Goal: Use online tool/utility: Utilize a website feature to perform a specific function

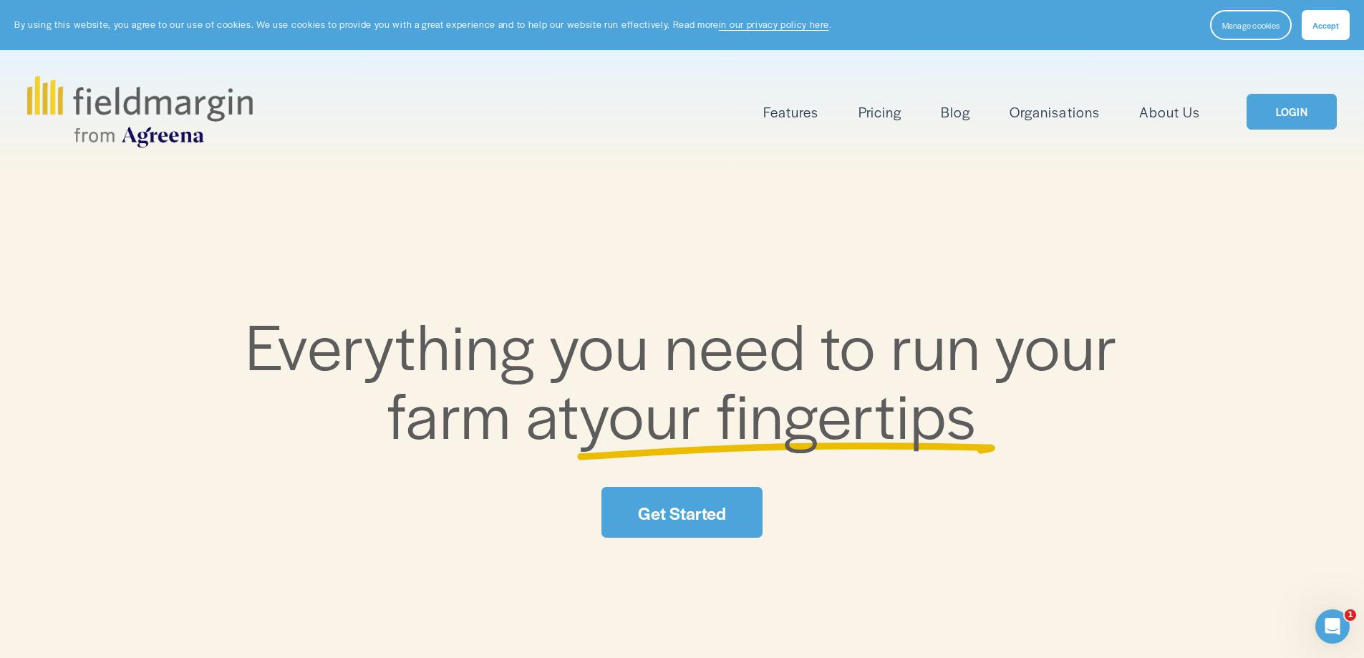
click at [1332, 26] on span "Accept" at bounding box center [1325, 24] width 26 height 11
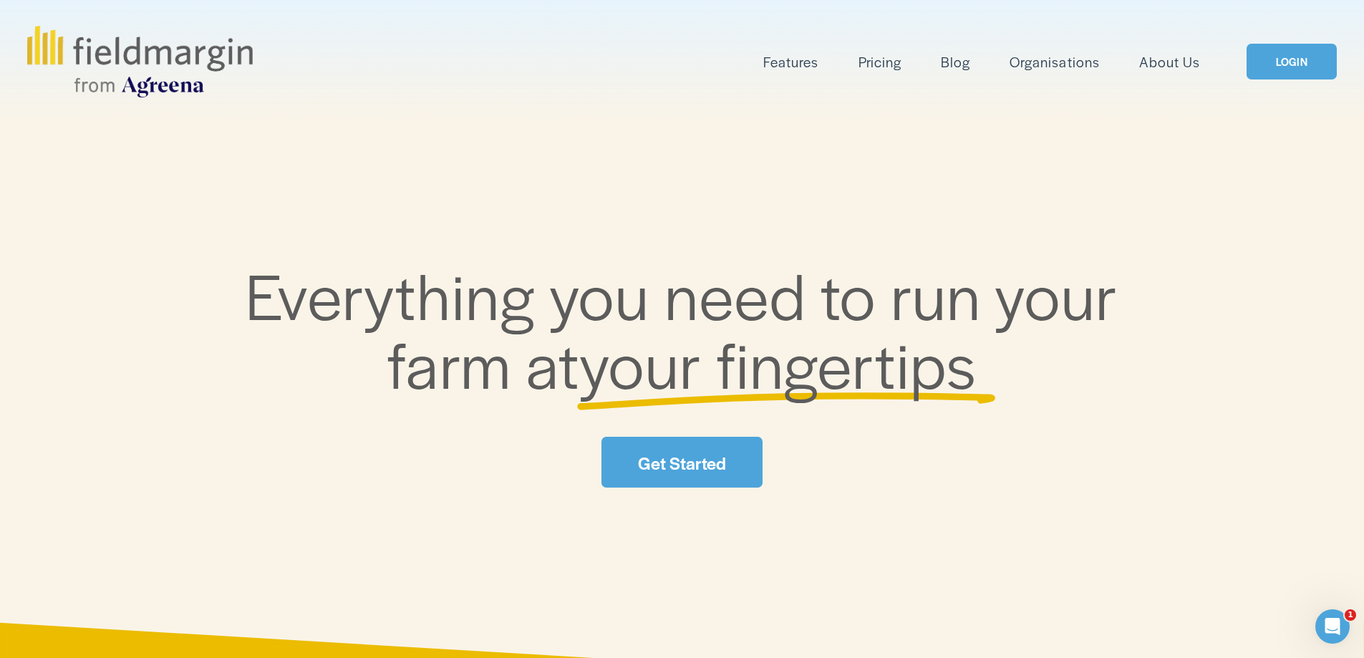
click at [714, 463] on link "Get Started" at bounding box center [681, 462] width 160 height 51
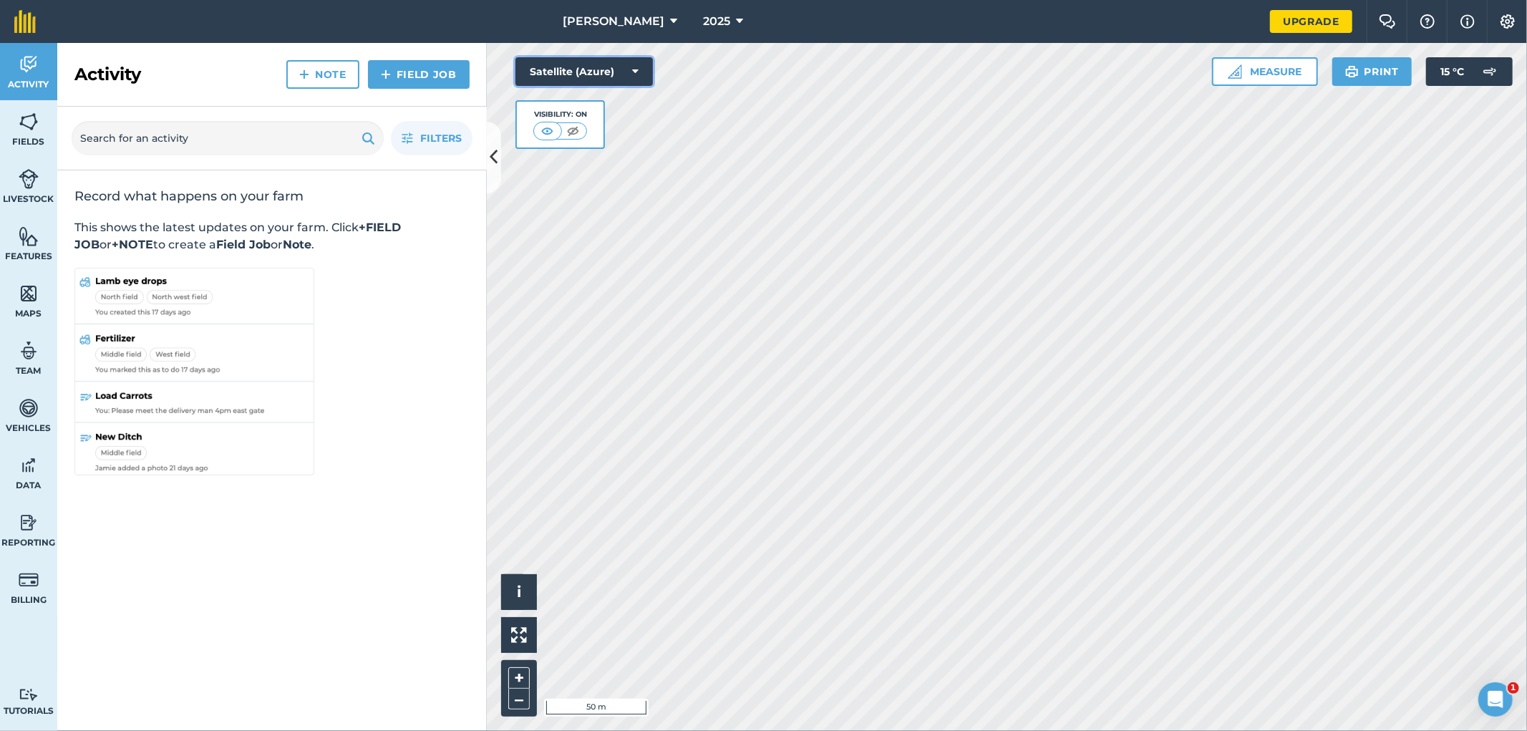
click at [635, 73] on icon at bounding box center [635, 71] width 6 height 14
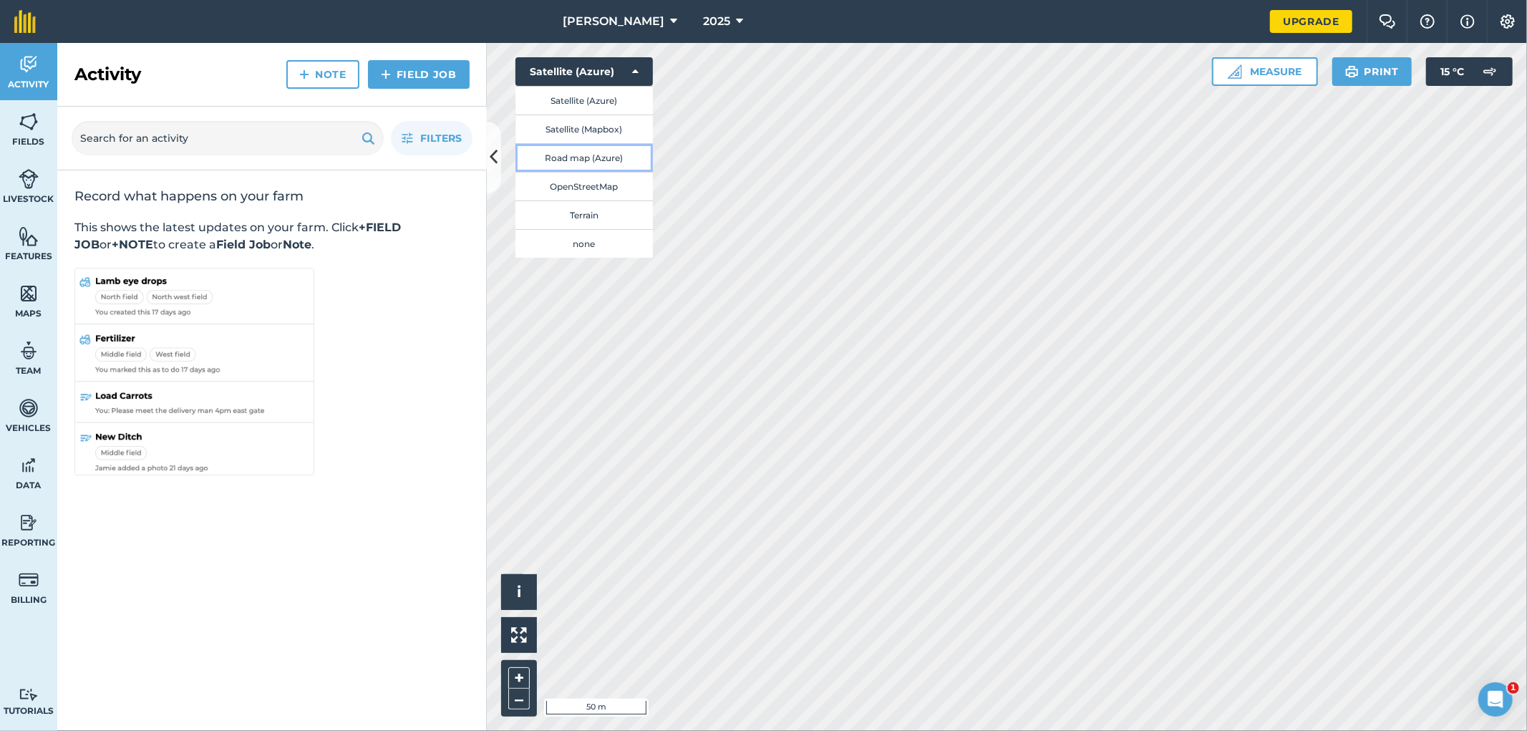
click at [598, 158] on button "Road map (Azure)" at bounding box center [583, 157] width 137 height 29
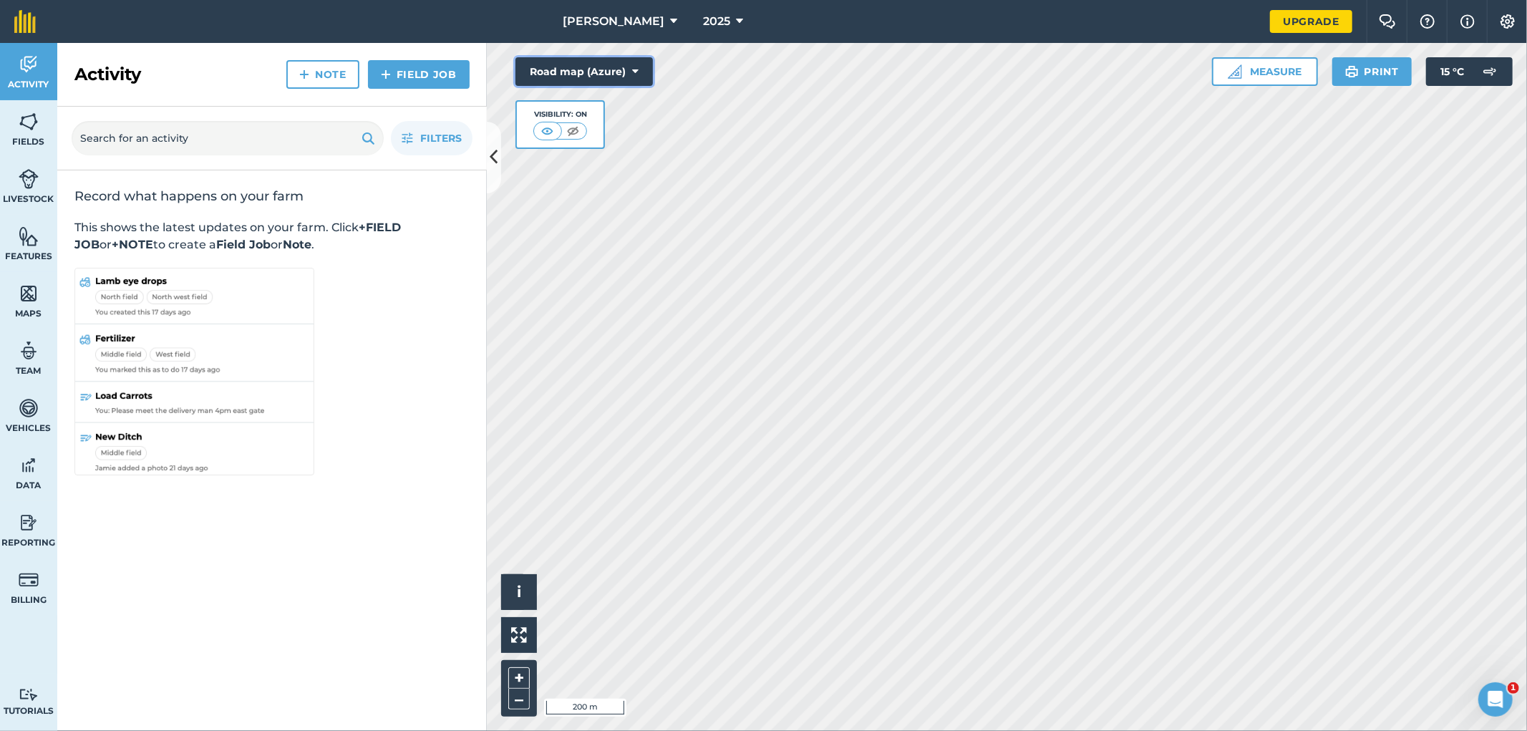
click at [640, 73] on button "Road map (Azure)" at bounding box center [583, 71] width 137 height 29
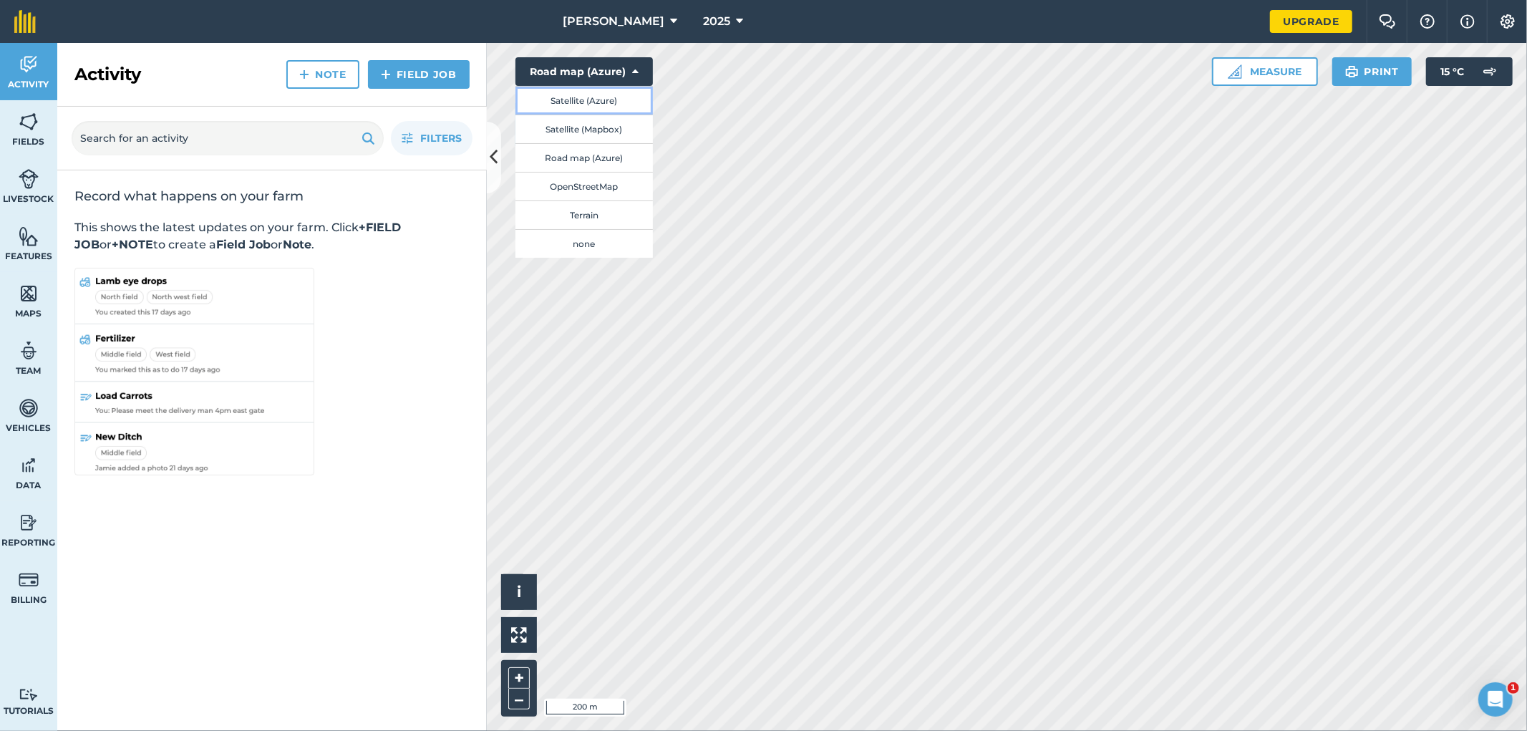
click at [614, 100] on button "Satellite (Azure)" at bounding box center [583, 100] width 137 height 29
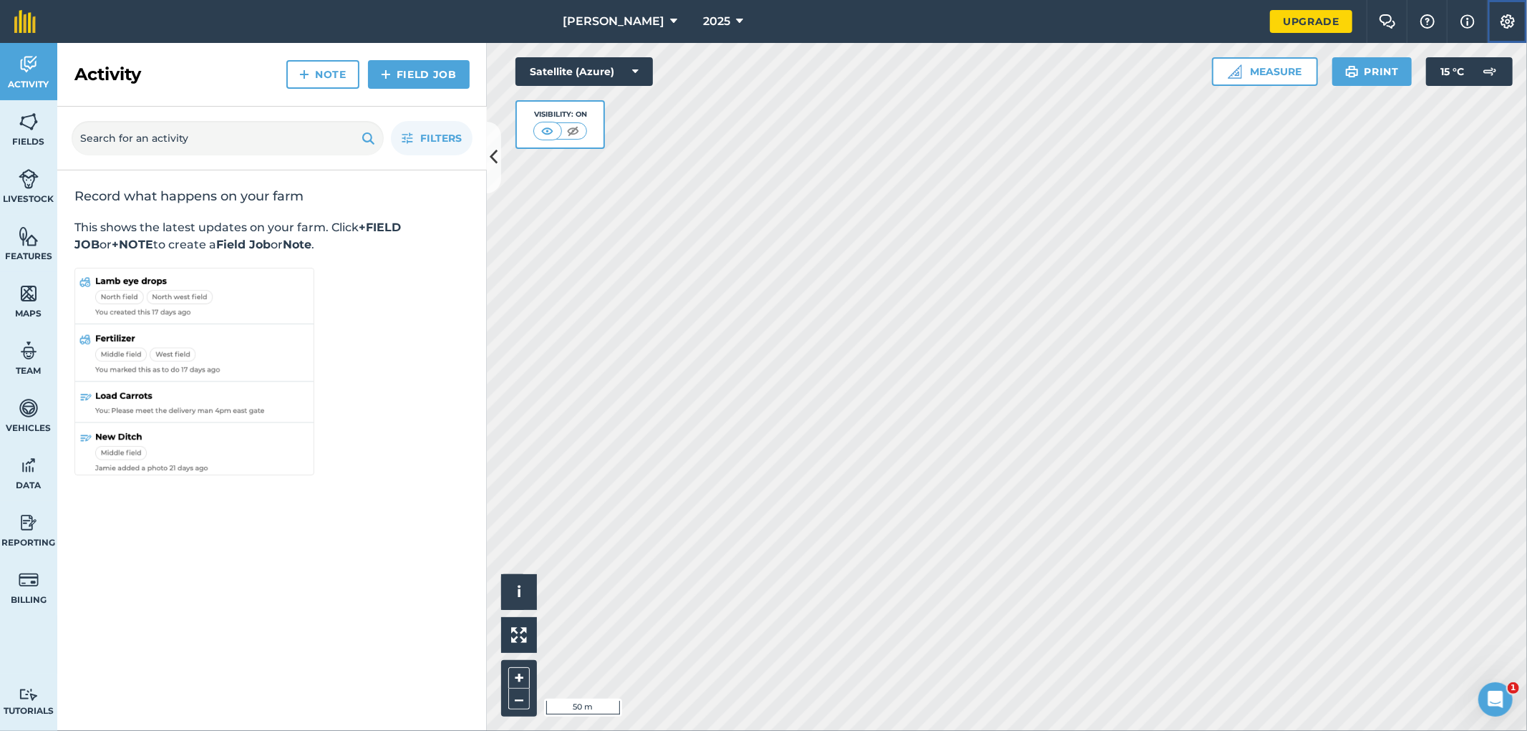
click at [1504, 20] on img at bounding box center [1507, 21] width 17 height 14
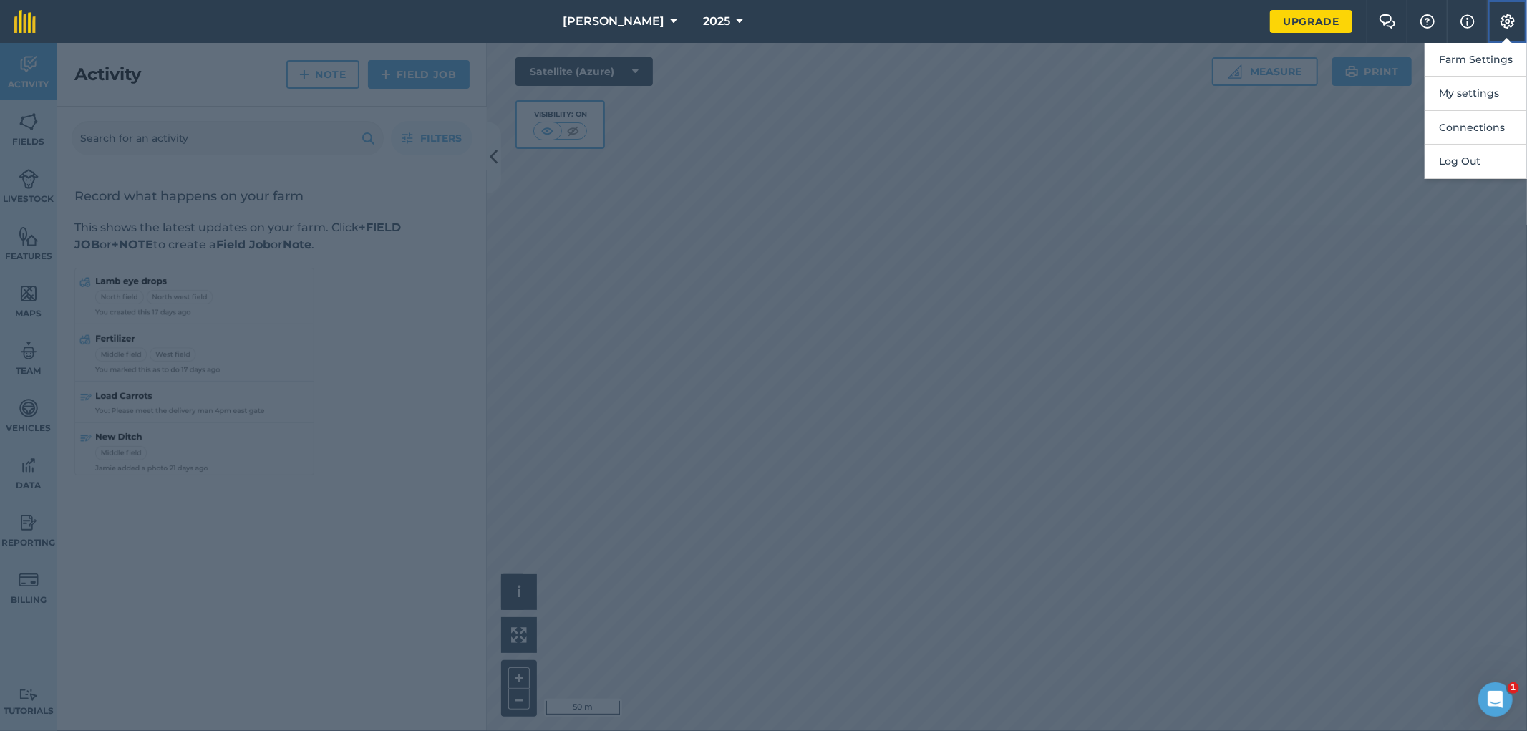
click at [1504, 20] on img at bounding box center [1507, 21] width 17 height 14
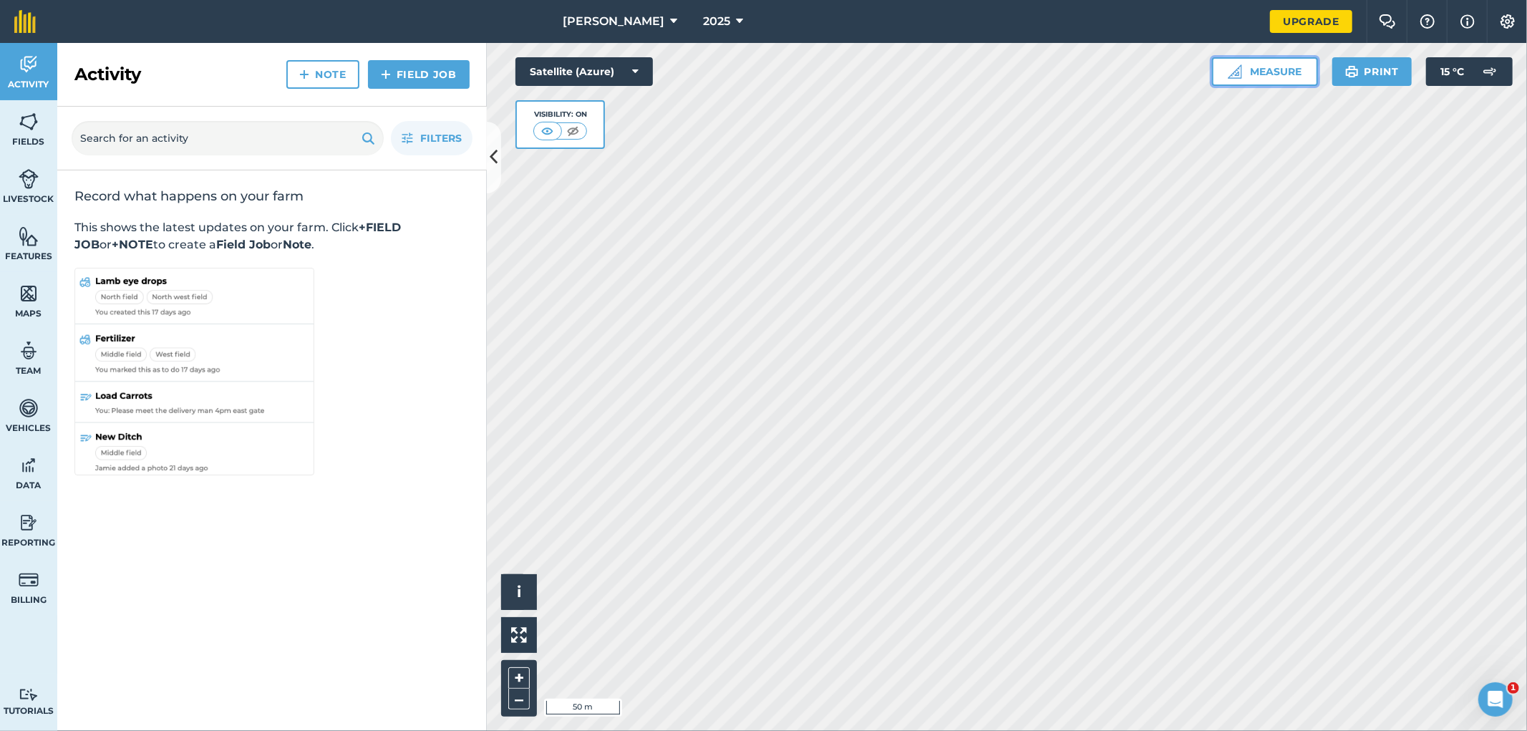
click at [1301, 72] on button "Measure" at bounding box center [1265, 71] width 106 height 29
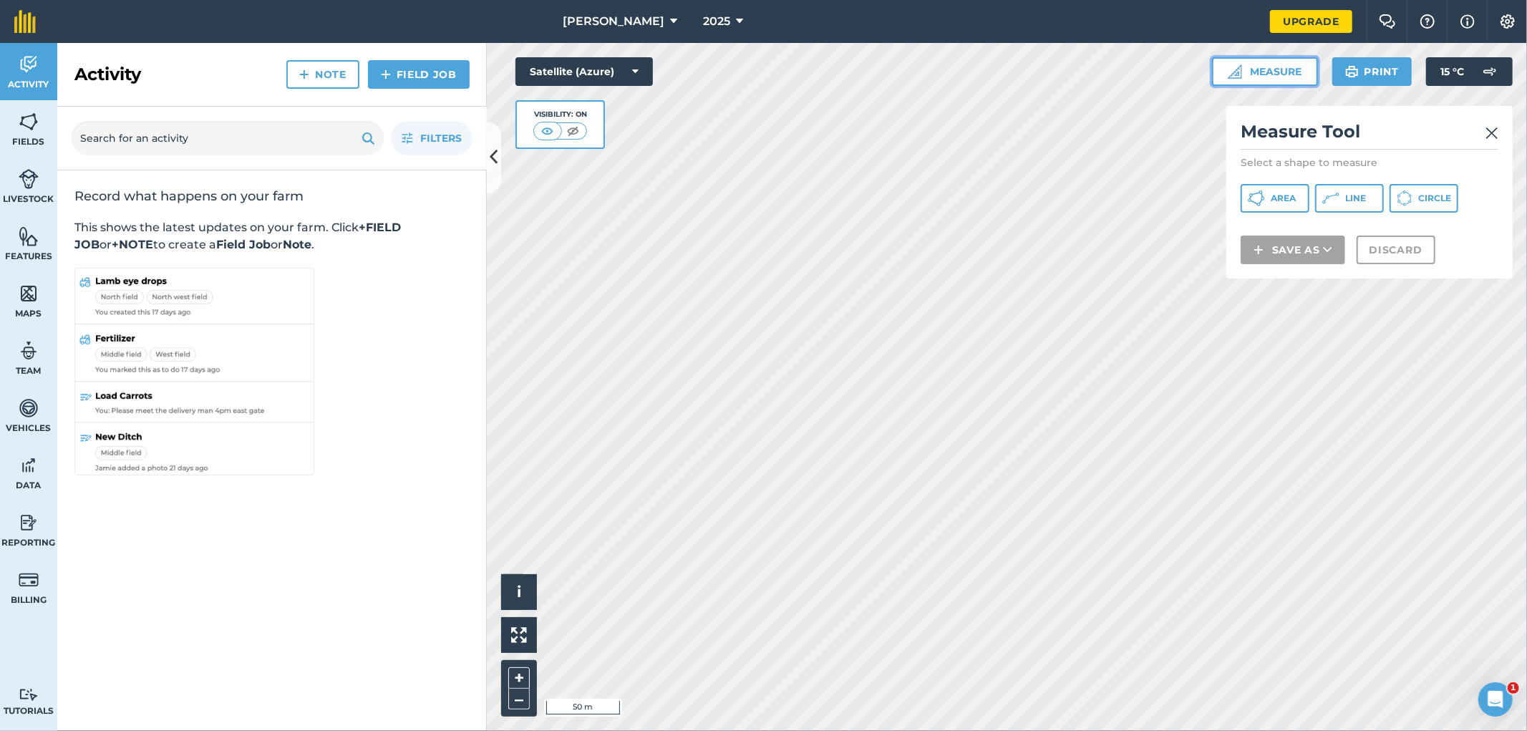
click at [1298, 77] on button "Measure" at bounding box center [1265, 71] width 106 height 29
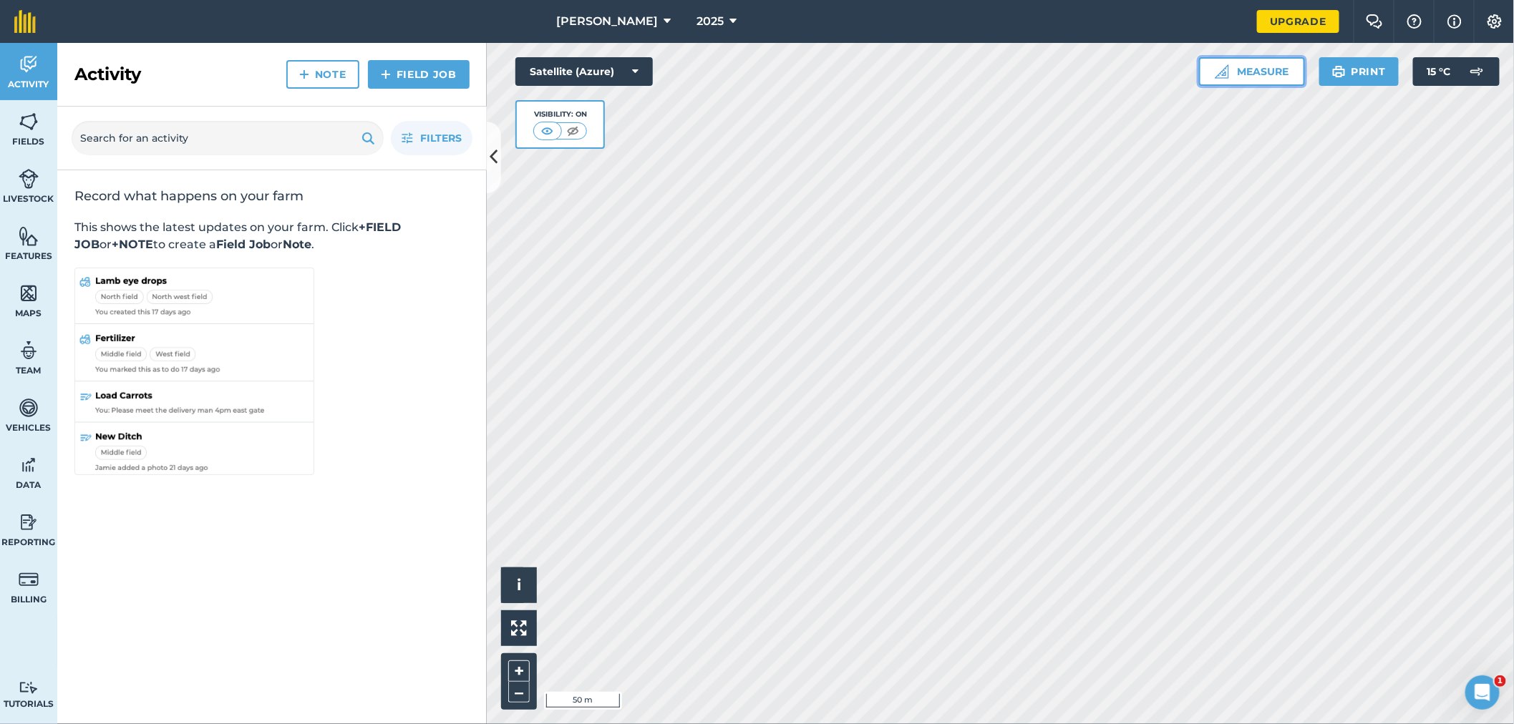
click at [1281, 65] on button "Measure" at bounding box center [1252, 71] width 106 height 29
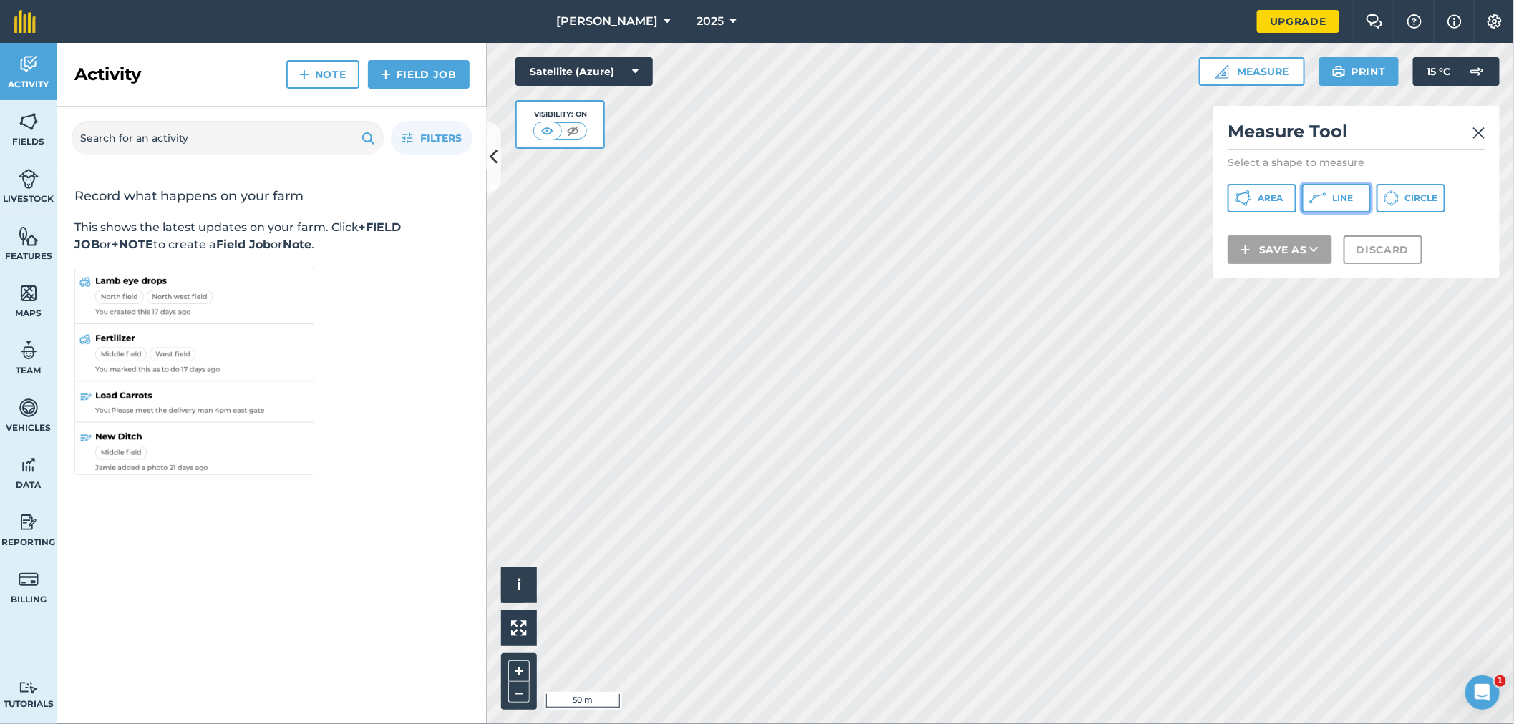
click at [1337, 198] on span "Line" at bounding box center [1342, 198] width 21 height 11
